Goal: Task Accomplishment & Management: Use online tool/utility

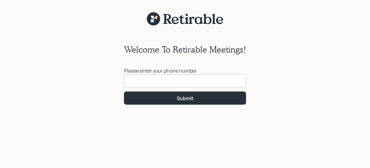
click at [143, 83] on input at bounding box center [185, 80] width 122 height 13
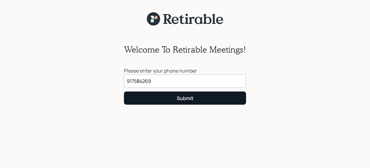
type input "[PHONE_NUMBER]"
click at [187, 96] on div "Submit" at bounding box center [185, 98] width 17 height 7
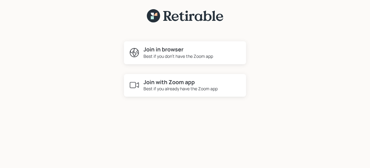
scroll to position [3, 0]
click at [179, 54] on div "Best if you don't have the Zoom app" at bounding box center [179, 56] width 70 height 6
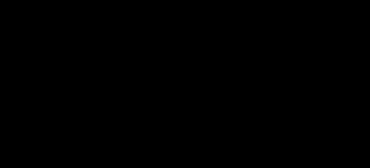
scroll to position [0, 0]
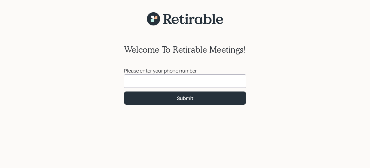
click at [135, 81] on input at bounding box center [185, 80] width 122 height 13
type input "[PHONE_NUMBER]"
click at [185, 96] on div "Submit" at bounding box center [185, 98] width 17 height 7
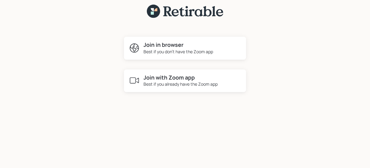
scroll to position [8, 0]
click at [166, 46] on h4 "Join in browser" at bounding box center [179, 45] width 70 height 7
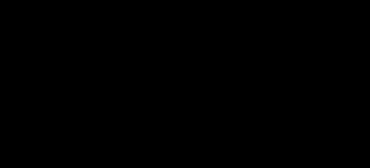
scroll to position [0, 0]
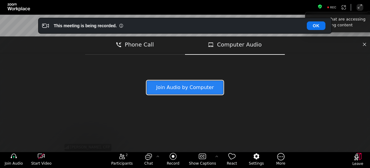
click at [191, 86] on button "Join Audio by Computer" at bounding box center [185, 87] width 76 height 13
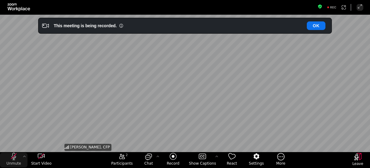
click at [14, 158] on icon "unmute my microphone" at bounding box center [13, 155] width 7 height 7
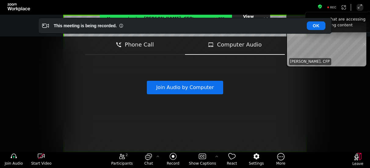
click at [263, 83] on div "Join Audio by Computer" at bounding box center [185, 75] width 370 height 38
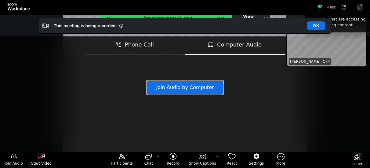
click at [196, 87] on button "Join Audio by Computer" at bounding box center [185, 87] width 76 height 13
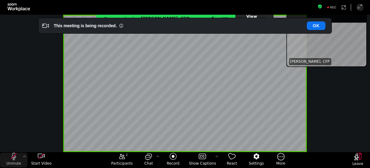
click at [14, 159] on icon "unmute my microphone" at bounding box center [14, 155] width 5 height 7
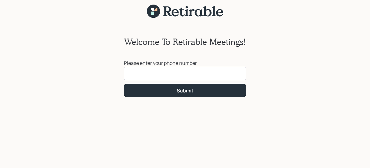
scroll to position [8, 0]
